Goal: Task Accomplishment & Management: Use online tool/utility

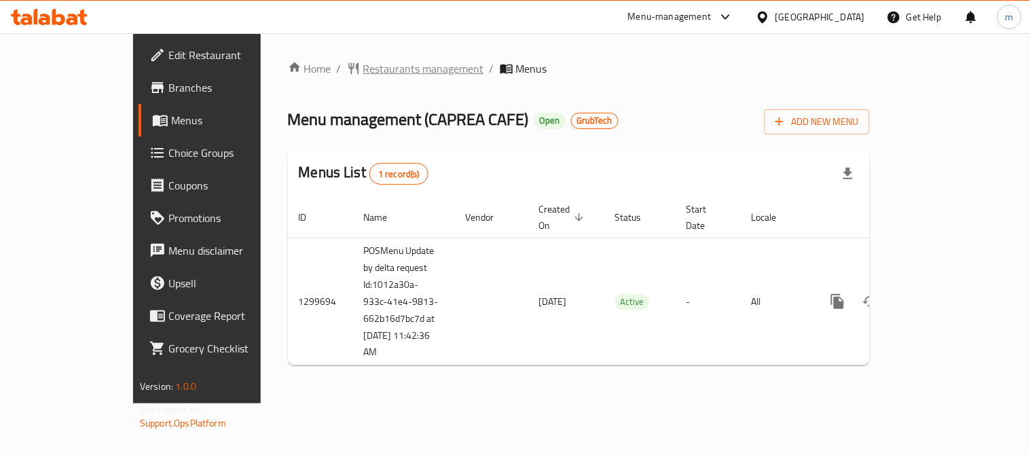
click at [363, 70] on span "Restaurants management" at bounding box center [423, 68] width 121 height 16
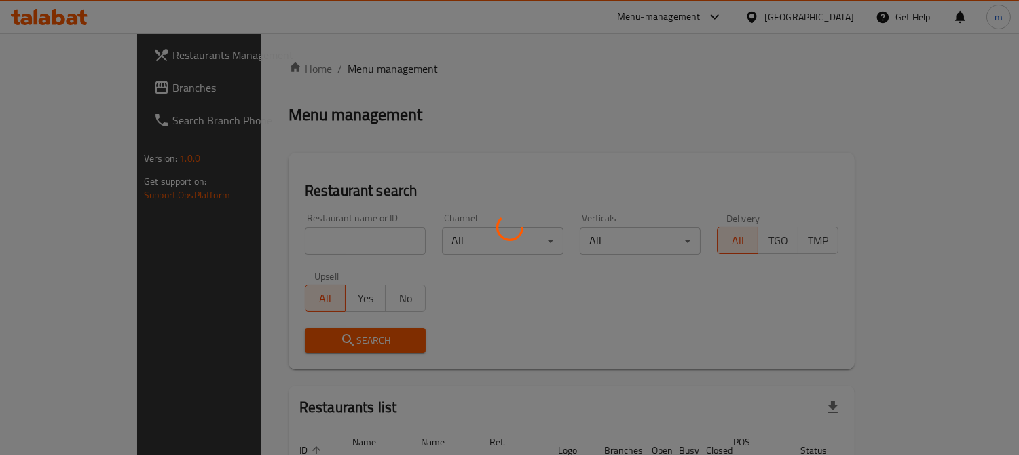
click at [289, 239] on div at bounding box center [509, 227] width 1019 height 455
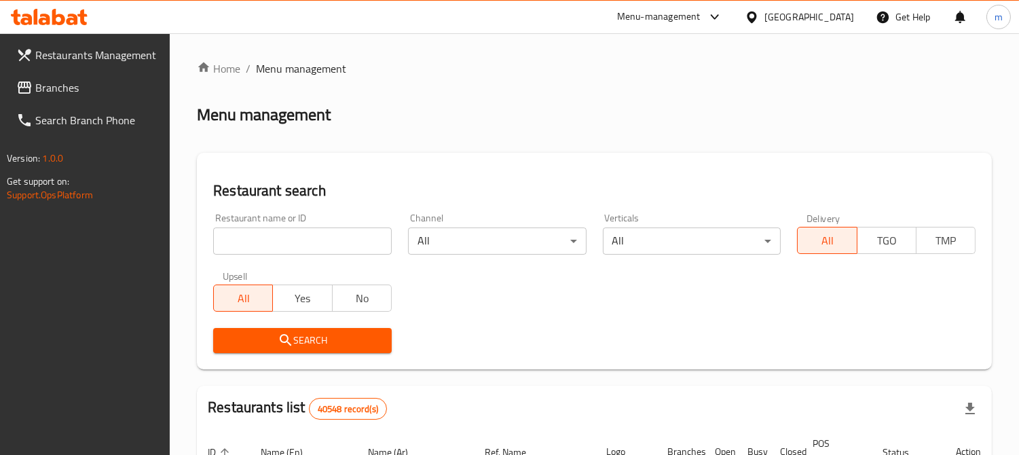
click at [288, 239] on input "search" at bounding box center [302, 240] width 179 height 27
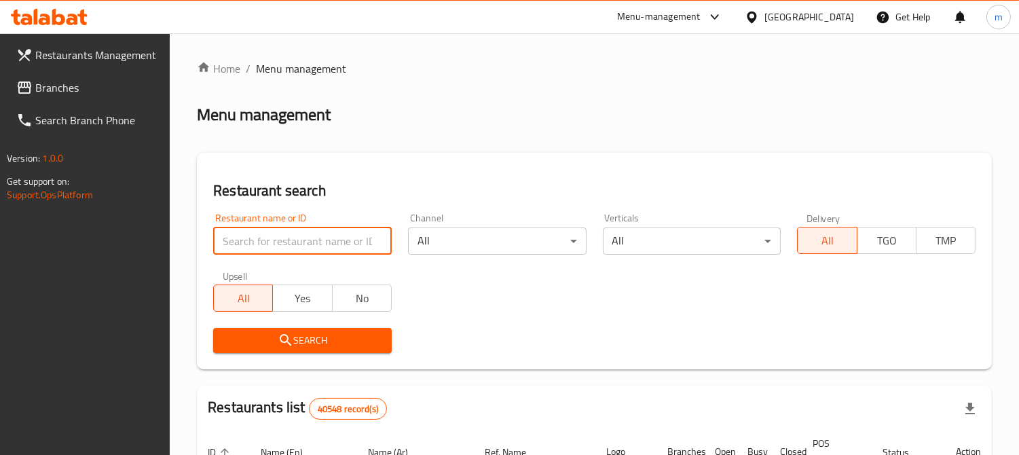
click at [287, 246] on input "search" at bounding box center [302, 240] width 179 height 27
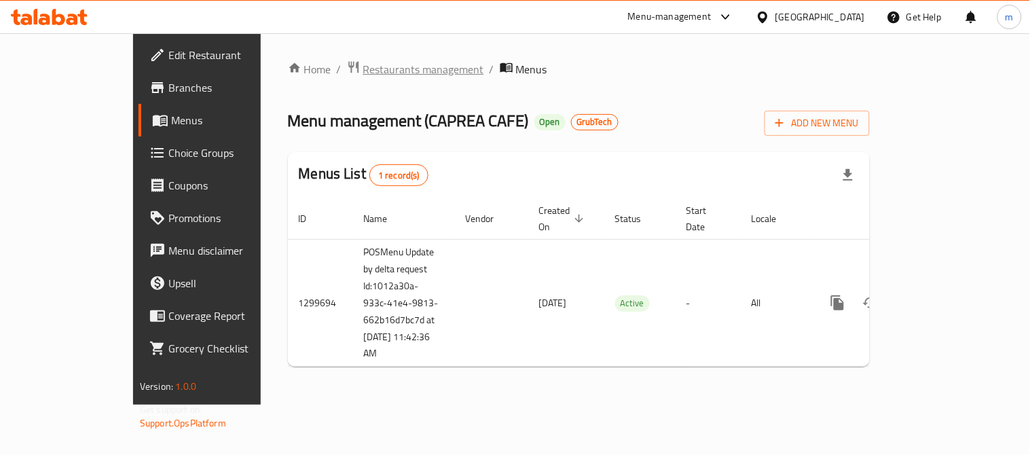
click at [363, 65] on span "Restaurants management" at bounding box center [423, 69] width 121 height 16
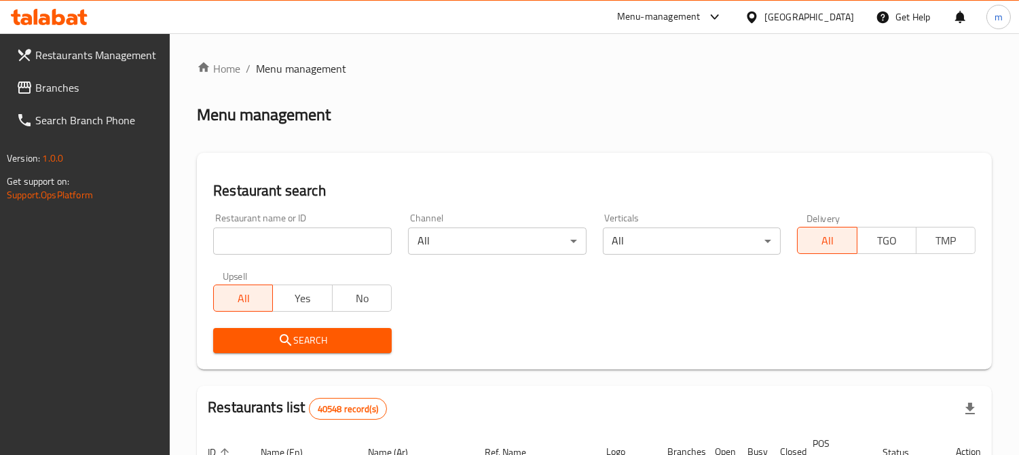
click at [308, 251] on input "search" at bounding box center [302, 240] width 179 height 27
paste input "701431"
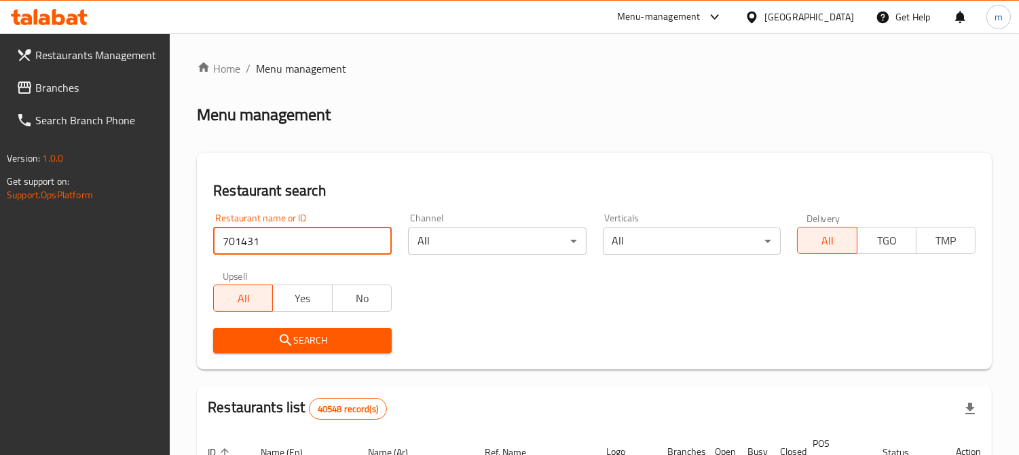
type input "701431"
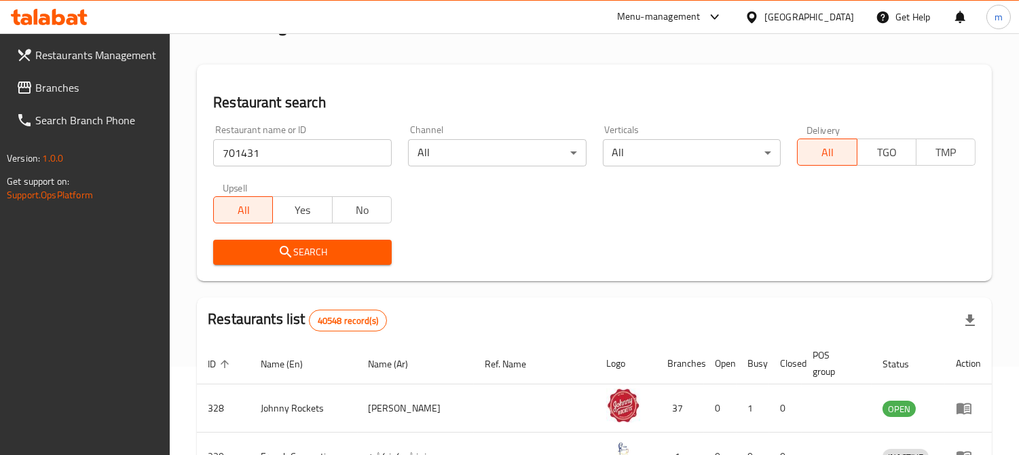
scroll to position [226, 0]
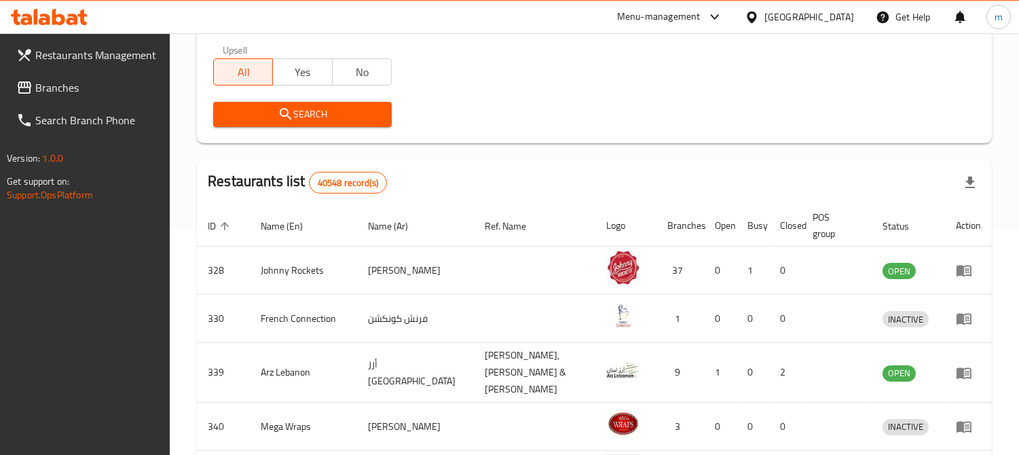
click at [333, 103] on button "Search" at bounding box center [302, 114] width 179 height 25
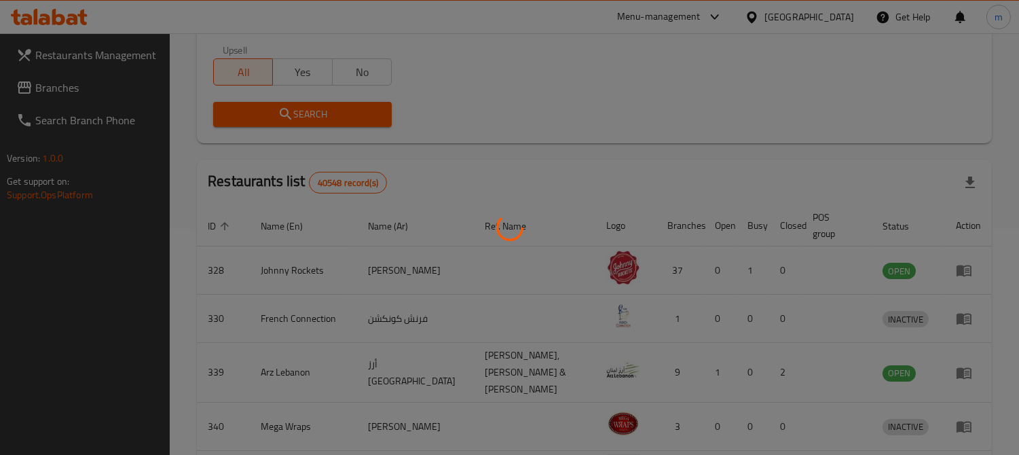
scroll to position [124, 0]
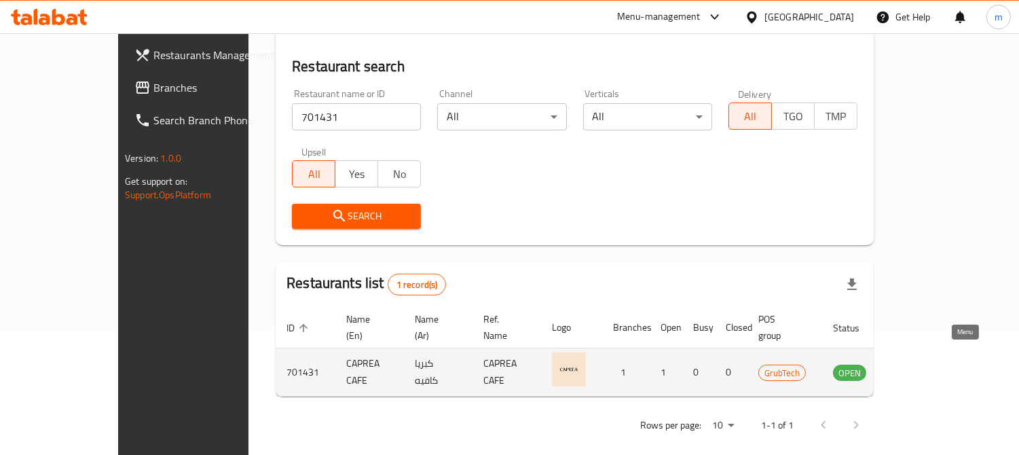
click at [920, 367] on icon "enhanced table" at bounding box center [912, 373] width 15 height 12
